Goal: Transaction & Acquisition: Purchase product/service

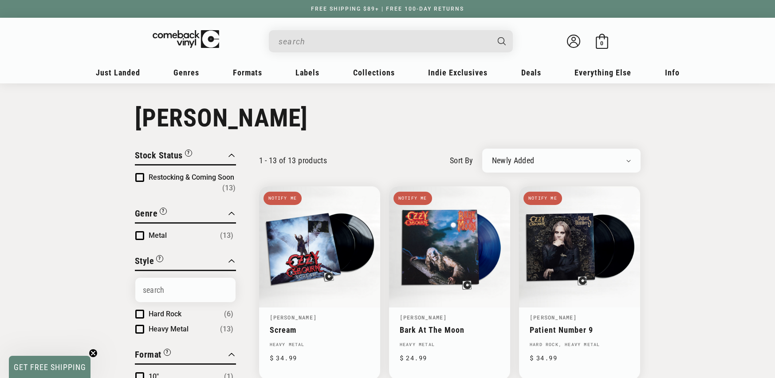
drag, startPoint x: 0, startPoint y: 0, endPoint x: 321, endPoint y: 38, distance: 323.4
click at [321, 38] on input "When autocomplete results are available use up and down arrows to review and en…" at bounding box center [384, 41] width 210 height 18
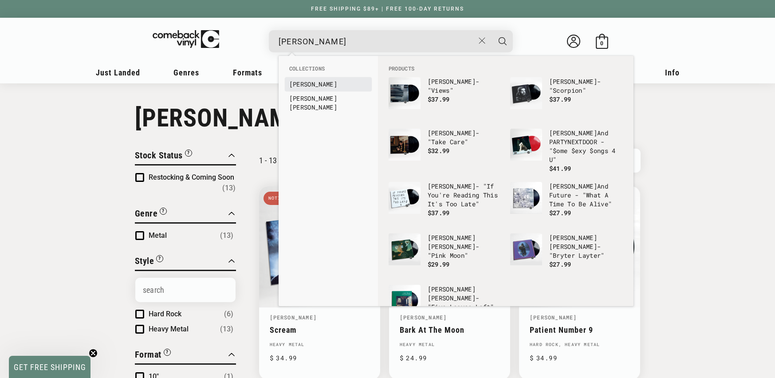
type input "drake"
click at [299, 80] on b "Drake" at bounding box center [313, 84] width 48 height 8
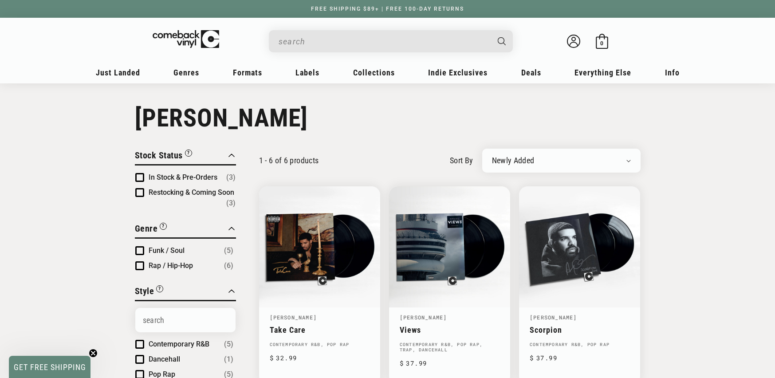
click at [320, 43] on input "When autocomplete results are available use up and down arrows to review and en…" at bounding box center [384, 41] width 210 height 18
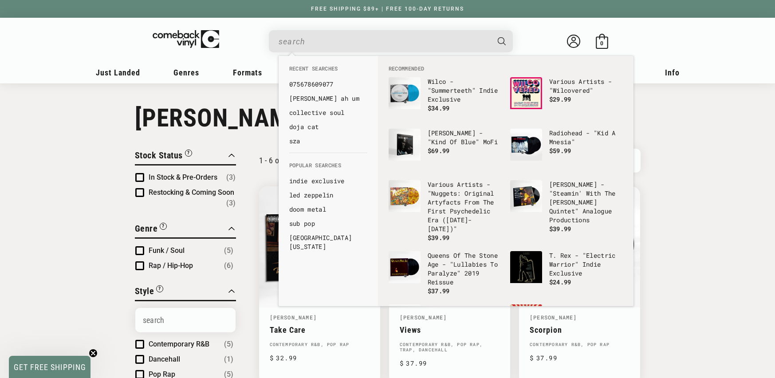
click at [320, 43] on input "When autocomplete results are available use up and down arrows to review and en…" at bounding box center [384, 41] width 210 height 18
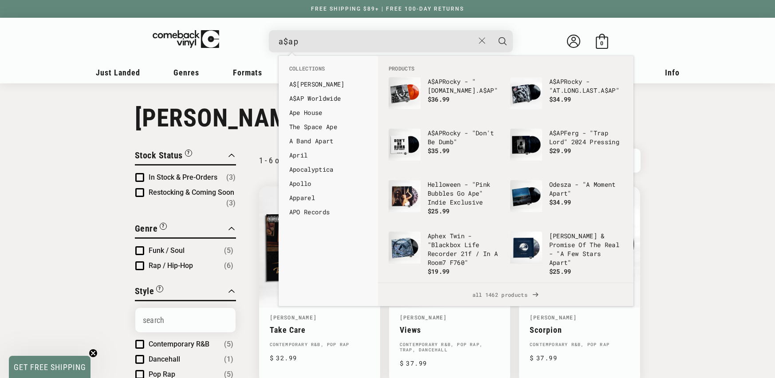
click at [289, 40] on input "a$ap" at bounding box center [377, 41] width 196 height 18
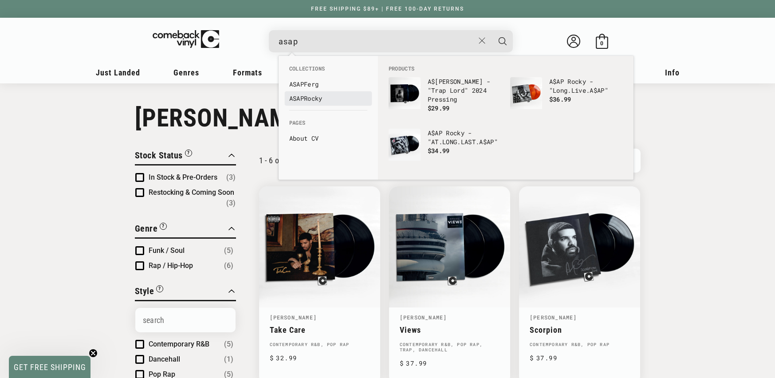
type input "asap"
click at [303, 98] on b "ASAP" at bounding box center [296, 98] width 15 height 8
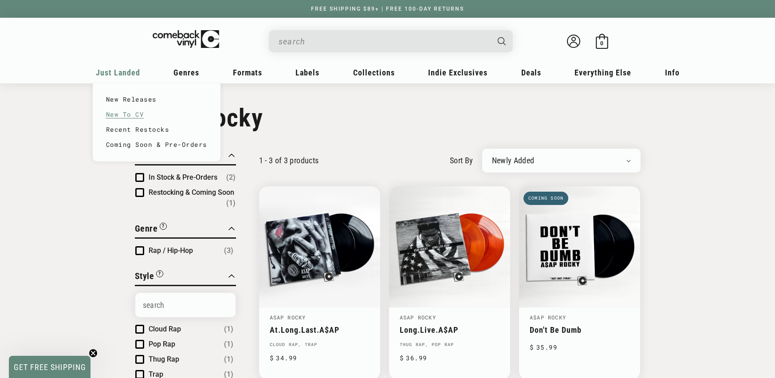
click at [132, 114] on link "New To CV" at bounding box center [156, 114] width 101 height 15
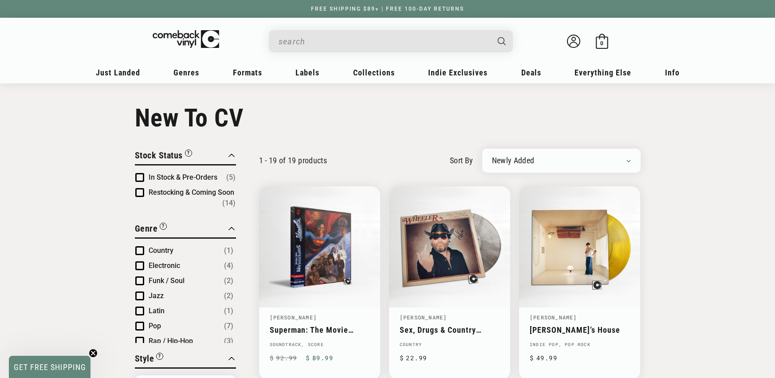
click at [275, 35] on div "Search" at bounding box center [391, 41] width 244 height 22
click at [283, 38] on input "When autocomplete results are available use up and down arrows to review and en…" at bounding box center [384, 41] width 210 height 18
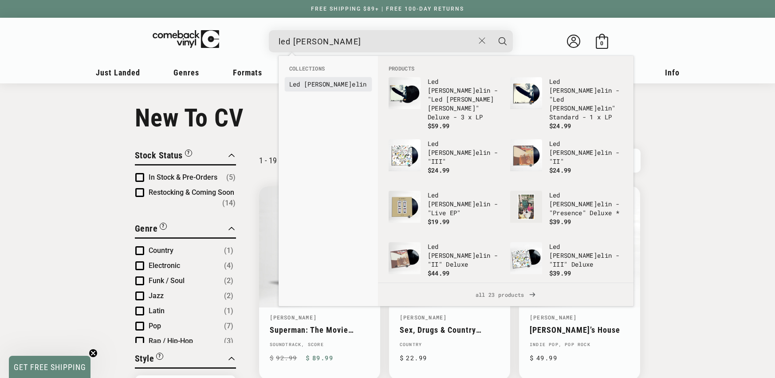
type input "led zepp"
click at [302, 88] on li "Led Zepp elin" at bounding box center [328, 84] width 87 height 14
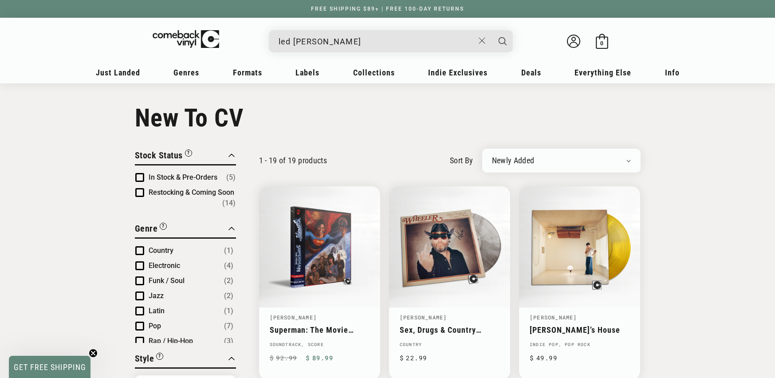
click at [340, 42] on input "led zepp" at bounding box center [377, 41] width 196 height 18
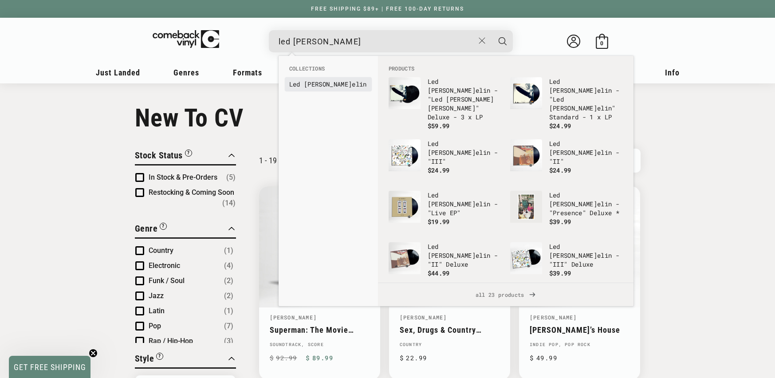
click at [333, 84] on link "Led Zepp elin" at bounding box center [328, 84] width 78 height 9
